Goal: Navigation & Orientation: Find specific page/section

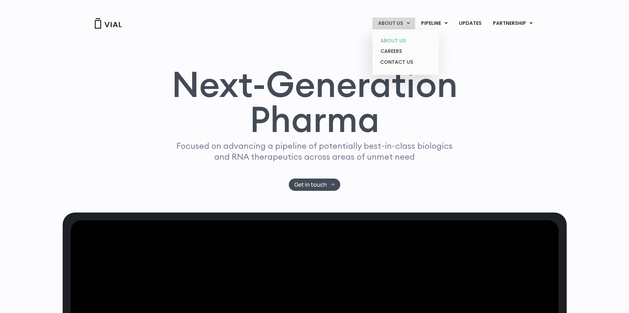
click at [401, 42] on link "ABOUT US" at bounding box center [405, 40] width 61 height 11
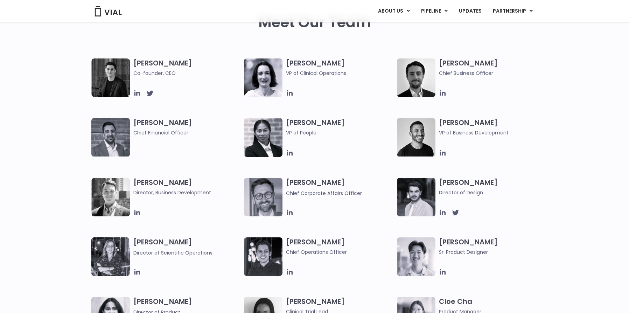
scroll to position [206, 0]
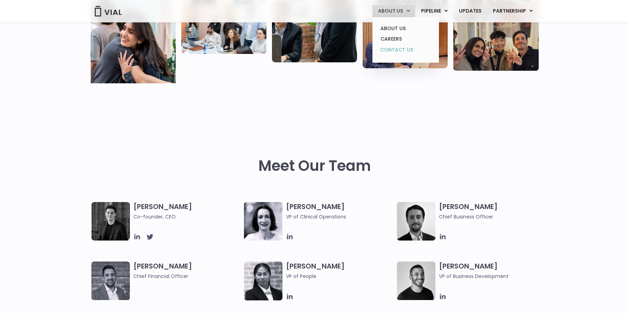
click at [397, 47] on link "CONTACT US" at bounding box center [405, 49] width 61 height 11
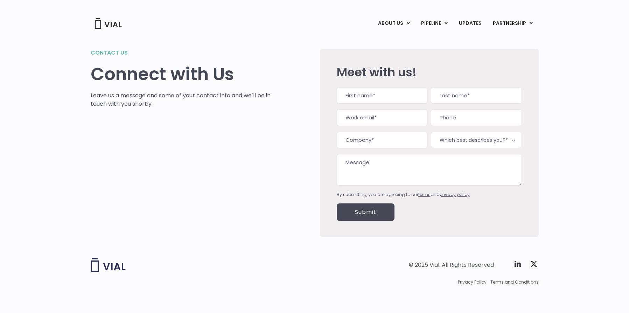
scroll to position [7, 0]
click at [468, 24] on link "UPDATES" at bounding box center [470, 24] width 34 height 12
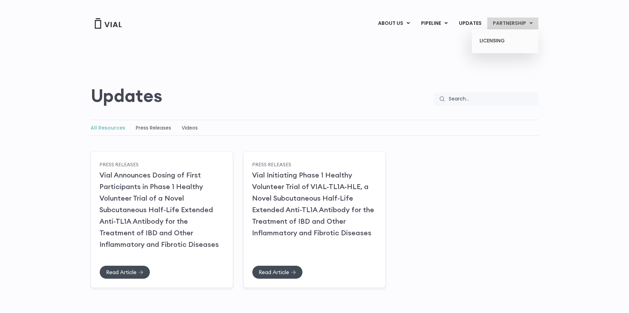
click at [518, 26] on link "PARTNERSHIP" at bounding box center [512, 24] width 51 height 12
click at [109, 26] on img at bounding box center [108, 23] width 28 height 11
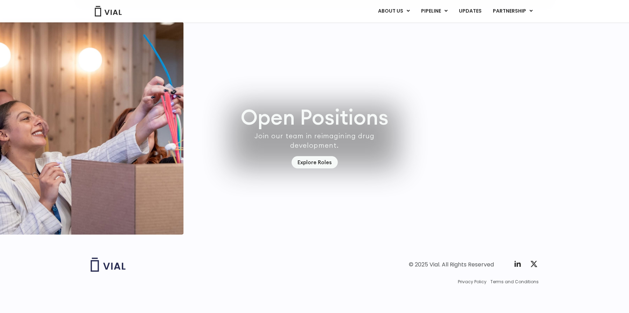
scroll to position [1947, 0]
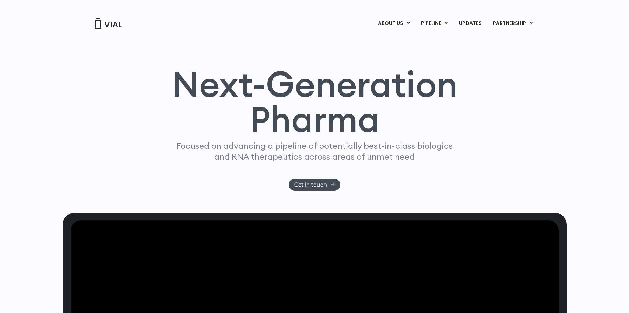
scroll to position [1, 0]
